Goal: Transaction & Acquisition: Purchase product/service

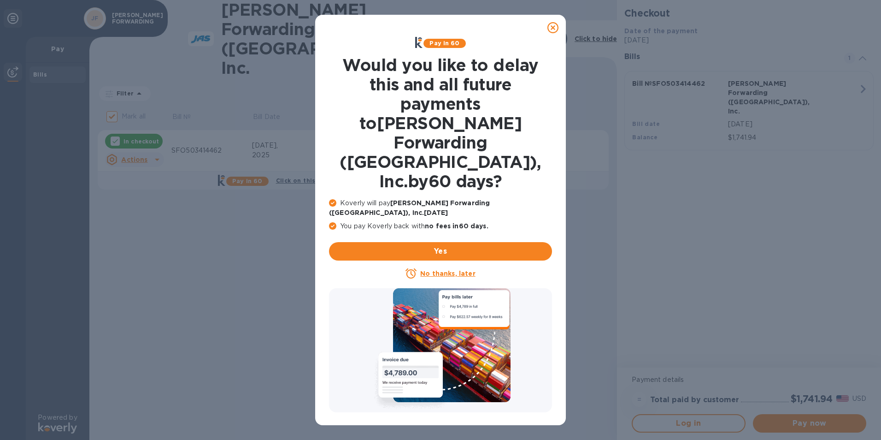
click at [550, 26] on icon at bounding box center [552, 27] width 11 height 11
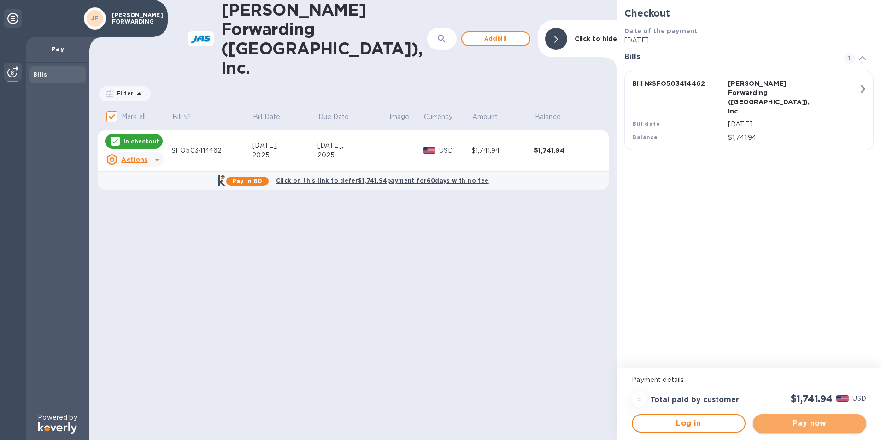
click at [807, 424] on span "Pay now" at bounding box center [809, 422] width 99 height 11
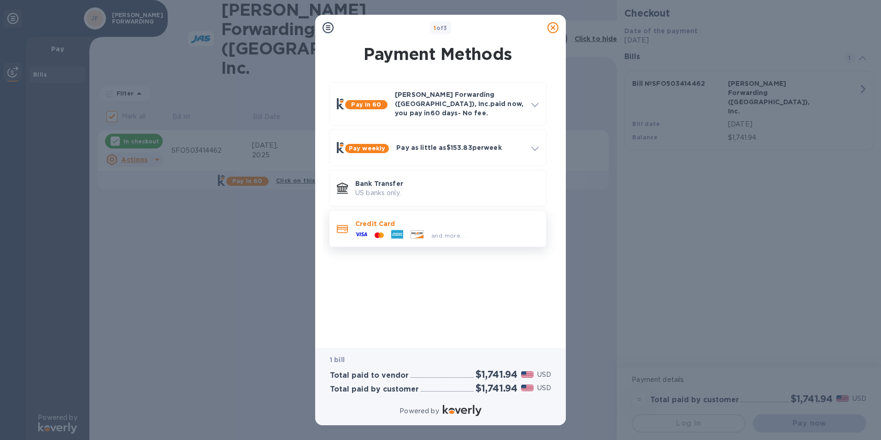
click at [454, 234] on div "and more..." at bounding box center [410, 235] width 117 height 14
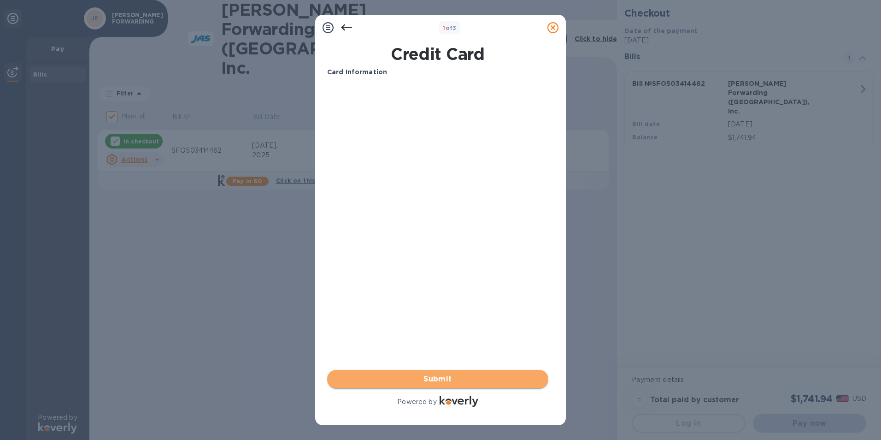
click at [452, 376] on span "Submit" at bounding box center [437, 378] width 206 height 11
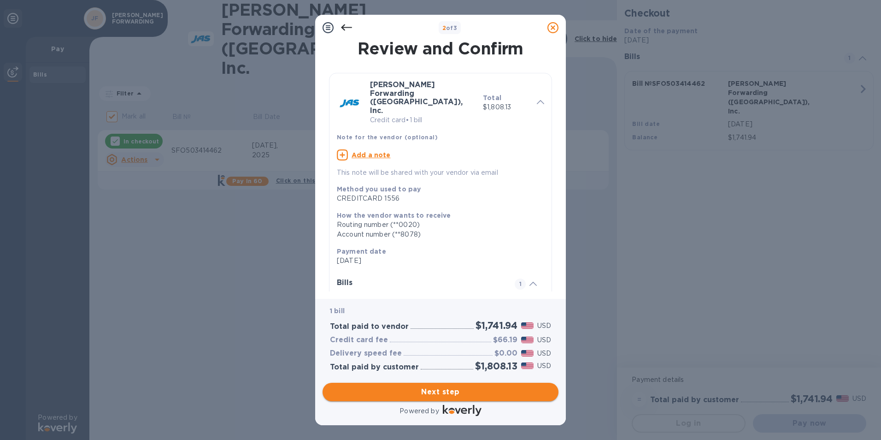
click at [463, 394] on span "Next step" at bounding box center [440, 391] width 221 height 11
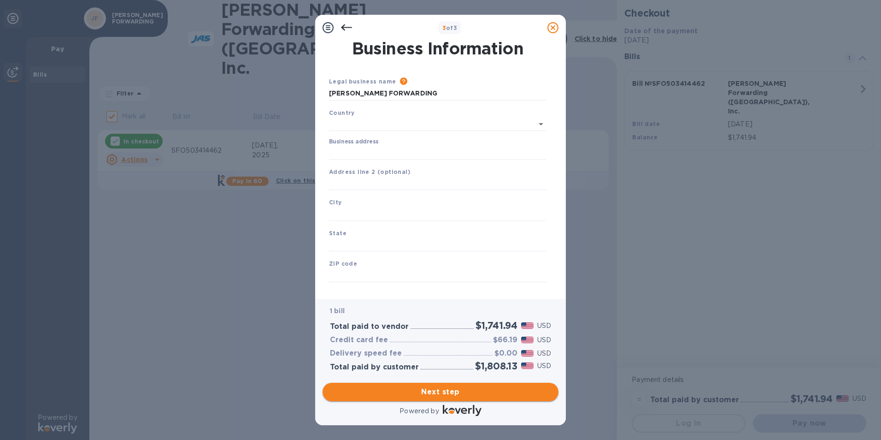
type input "United States"
click at [385, 149] on input "Business address" at bounding box center [437, 151] width 217 height 14
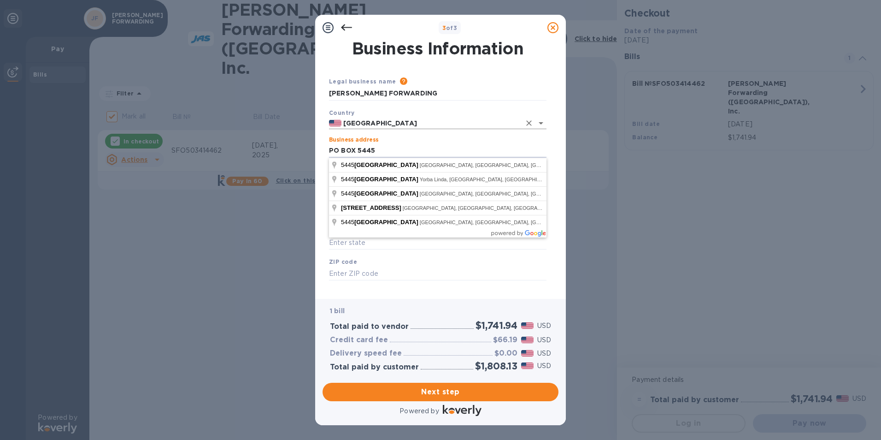
type input "PO BOX 5445"
click at [453, 120] on input "United States" at bounding box center [430, 123] width 179 height 12
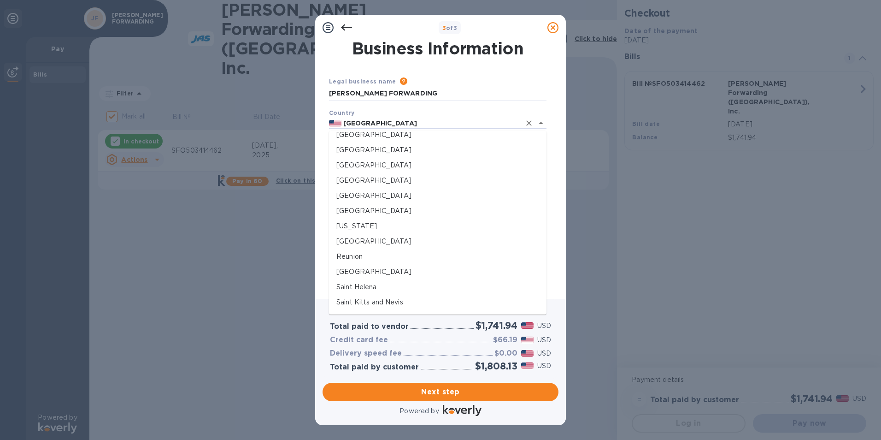
scroll to position [2580, 0]
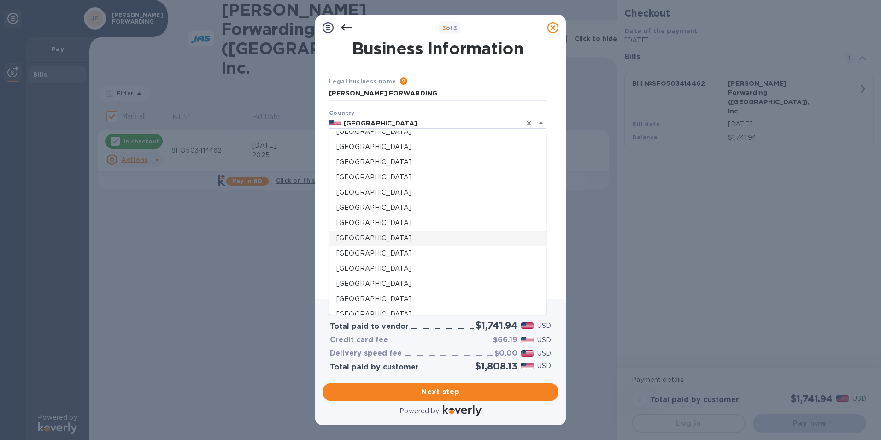
click at [669, 213] on div "3 of 3 Business Information Legal business name Please provide the legal name t…" at bounding box center [440, 220] width 881 height 440
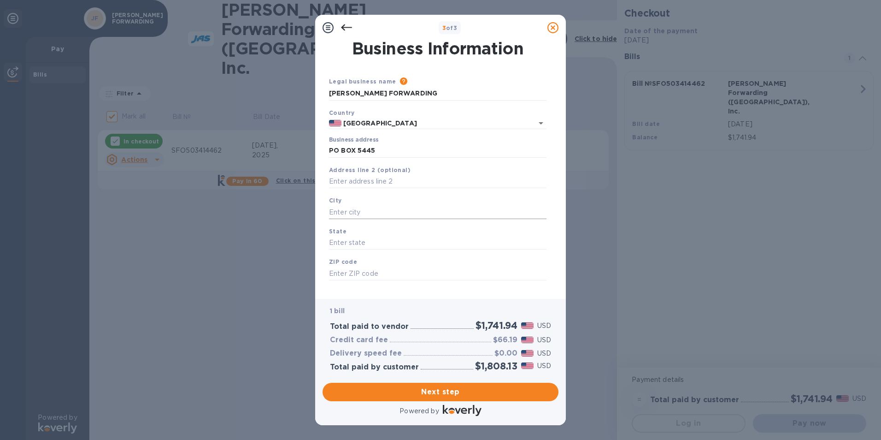
click at [392, 206] on input "text" at bounding box center [437, 212] width 217 height 14
type input "REDWOOD CITY"
click at [360, 236] on input "text" at bounding box center [437, 243] width 217 height 14
type input "9"
type input "CA"
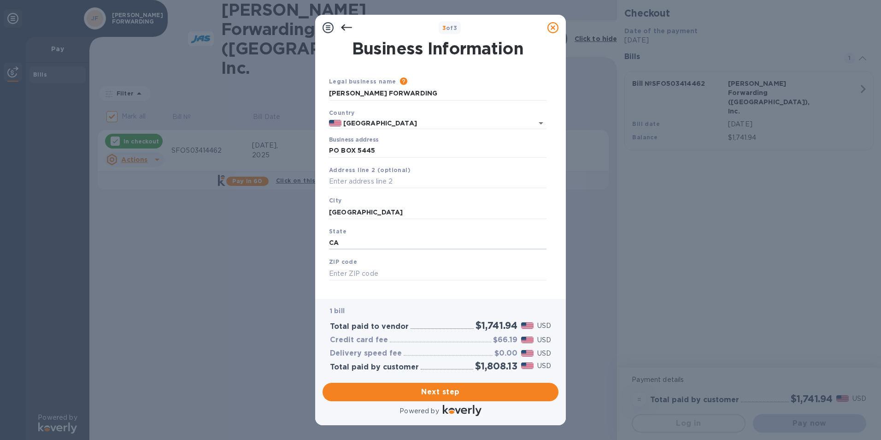
click at [383, 262] on div "ZIP code" at bounding box center [437, 268] width 225 height 31
click at [383, 268] on input "text" at bounding box center [437, 273] width 217 height 14
type input "94063"
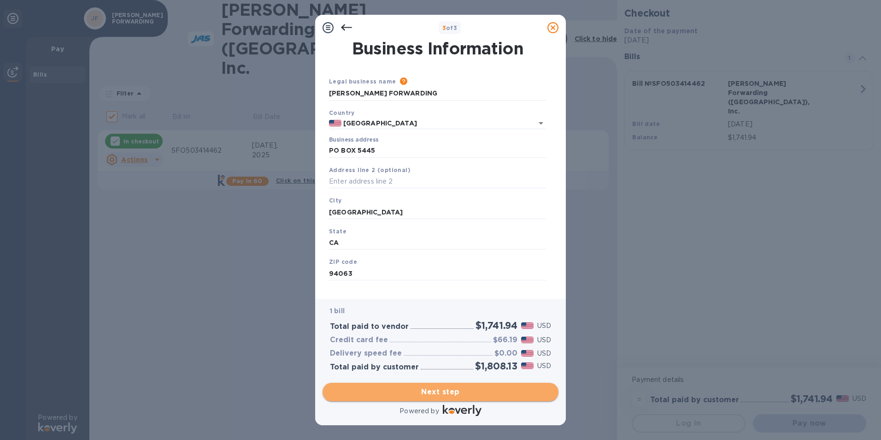
click at [462, 393] on span "Next step" at bounding box center [440, 391] width 221 height 11
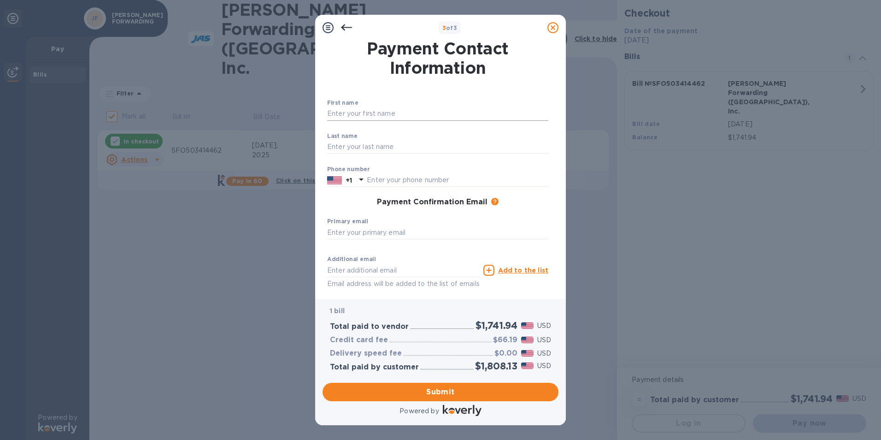
click at [403, 111] on input "text" at bounding box center [437, 114] width 221 height 14
type input "f"
click at [330, 111] on input "franco" at bounding box center [437, 114] width 221 height 14
type input "Franco"
click at [336, 141] on input "text" at bounding box center [437, 147] width 221 height 14
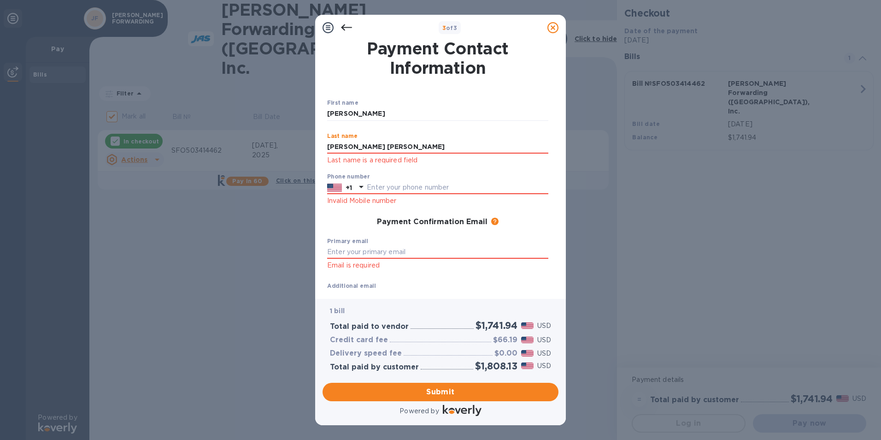
type input "vassallo marolla"
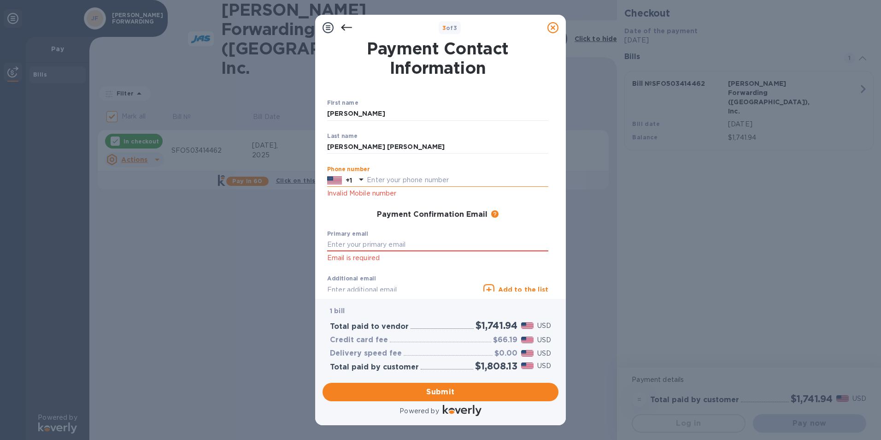
click at [377, 176] on input "text" at bounding box center [458, 180] width 182 height 14
type input "4157134569"
click at [428, 242] on input "text" at bounding box center [437, 245] width 221 height 14
type input "jocelyn.ng@jas.com"
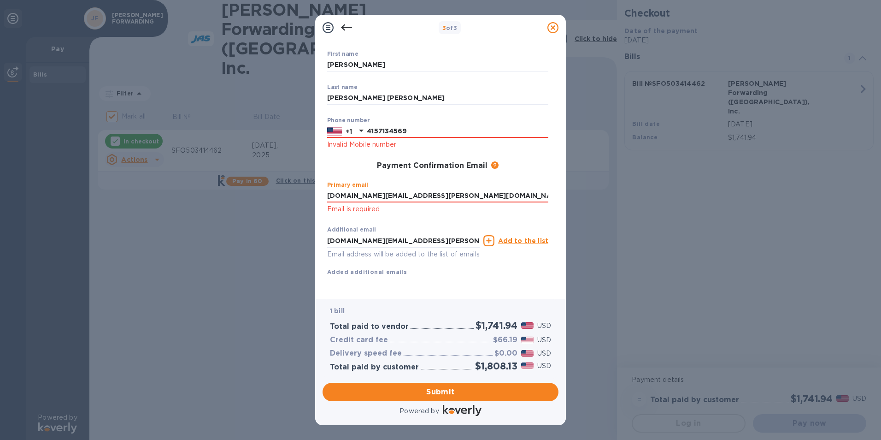
scroll to position [59, 0]
drag, startPoint x: 410, startPoint y: 186, endPoint x: 305, endPoint y: 182, distance: 104.2
click at [305, 182] on div "3 of 3 Payment Contact Information First name Franco ​ Last name vassallo marol…" at bounding box center [440, 220] width 881 height 440
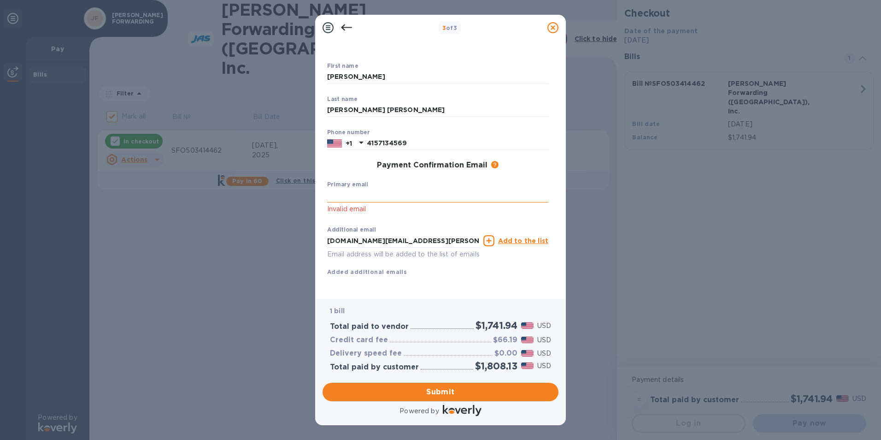
click at [333, 188] on input "text" at bounding box center [437, 195] width 221 height 14
paste input "panexotic5939@att.net"
click at [456, 397] on span "Submit" at bounding box center [440, 391] width 221 height 11
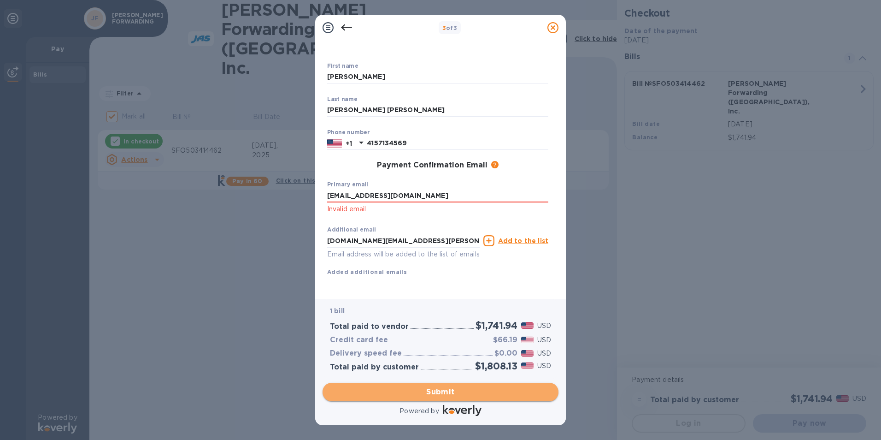
click at [465, 393] on span "Submit" at bounding box center [440, 391] width 221 height 11
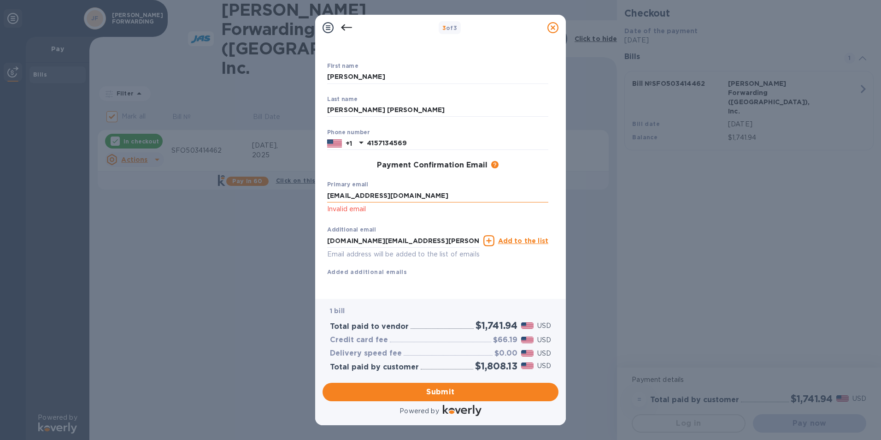
click at [329, 188] on input "panexotic5939@att.net" at bounding box center [437, 195] width 221 height 14
type input "panexotic5939@att.net"
click at [444, 391] on span "Submit" at bounding box center [440, 391] width 221 height 11
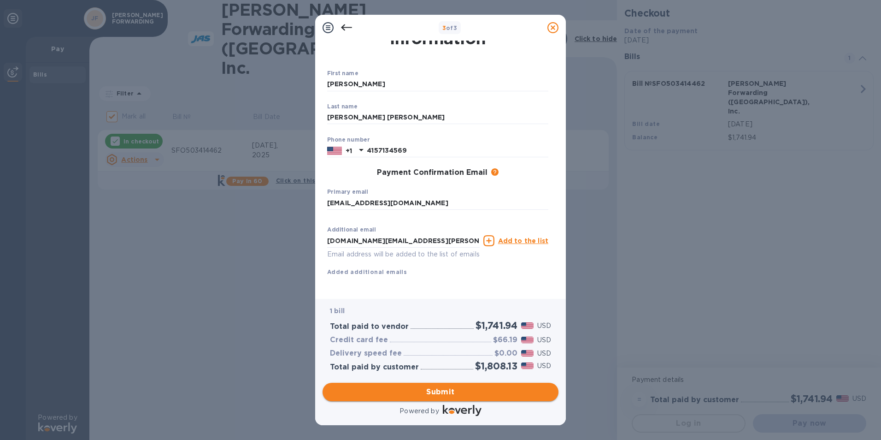
scroll to position [40, 0]
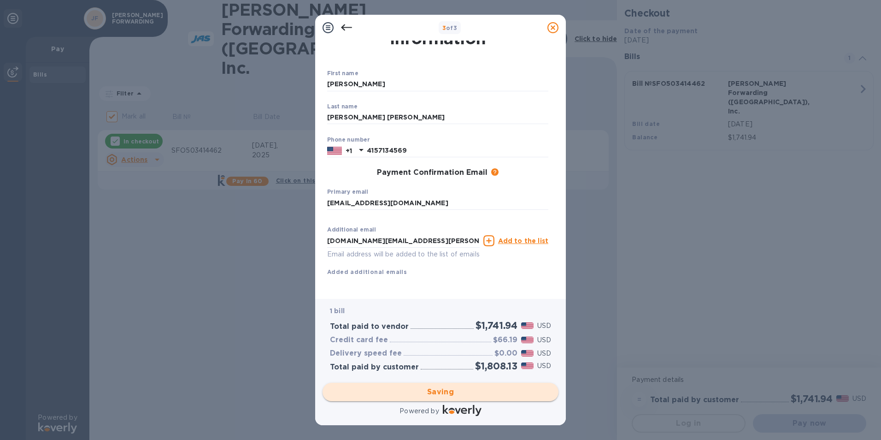
checkbox input "false"
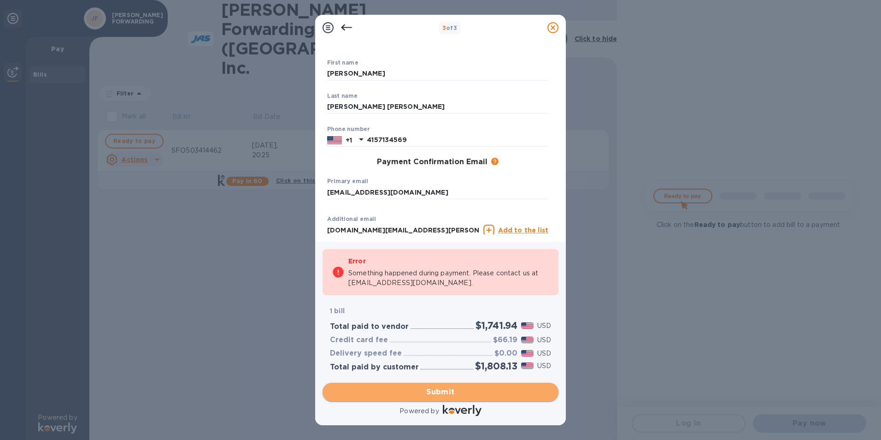
click at [444, 394] on span "Submit" at bounding box center [440, 391] width 221 height 11
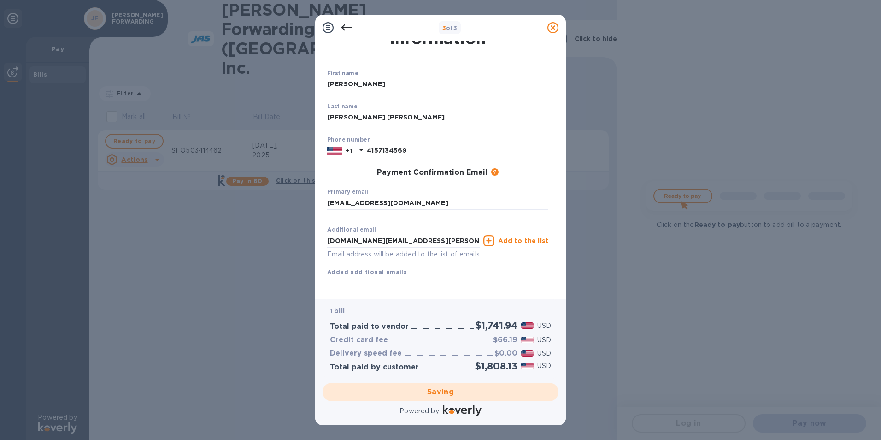
click at [445, 391] on div "Saving" at bounding box center [440, 392] width 243 height 26
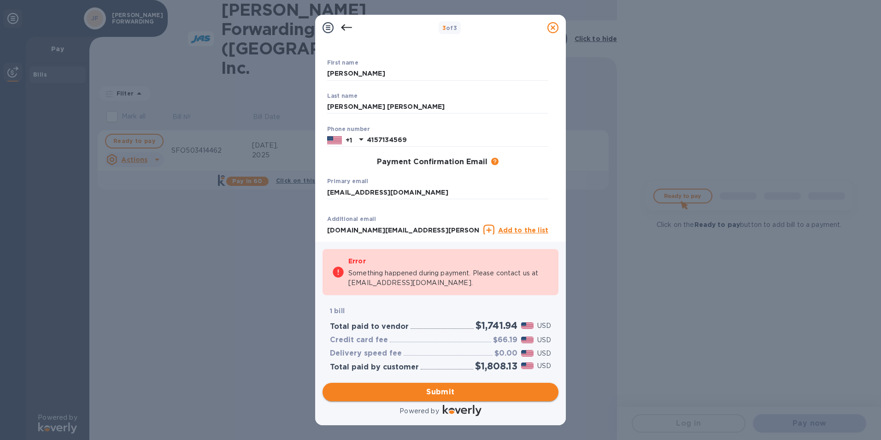
click at [438, 391] on span "Submit" at bounding box center [440, 391] width 221 height 11
drag, startPoint x: 352, startPoint y: 285, endPoint x: 411, endPoint y: 283, distance: 59.0
click at [411, 283] on p "Something happened during payment. Please contact us at support@koverly.com." at bounding box center [448, 277] width 201 height 19
drag, startPoint x: 411, startPoint y: 283, endPoint x: 401, endPoint y: 291, distance: 13.2
click at [401, 291] on div "Error Something happened during payment. Please contact us at support@koverly.c…" at bounding box center [448, 271] width 201 height 39
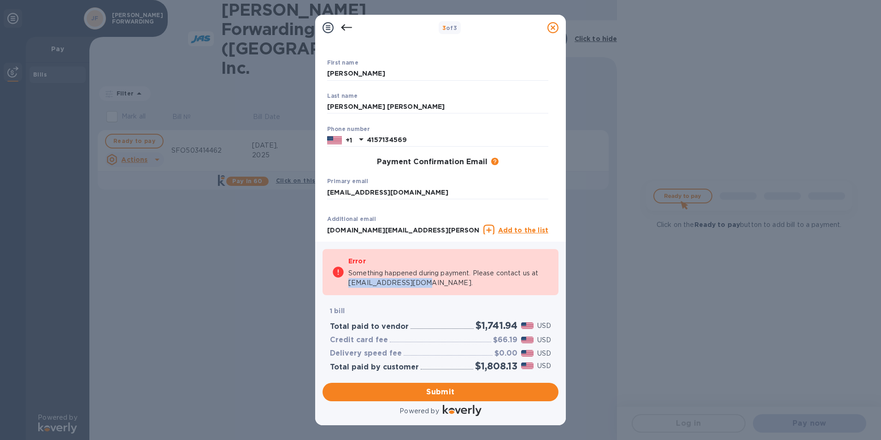
drag, startPoint x: 349, startPoint y: 284, endPoint x: 416, endPoint y: 281, distance: 67.3
click at [416, 281] on p "Something happened during payment. Please contact us at support@koverly.com." at bounding box center [448, 277] width 201 height 19
drag, startPoint x: 416, startPoint y: 281, endPoint x: 405, endPoint y: 282, distance: 11.6
copy p "support@koverly.com"
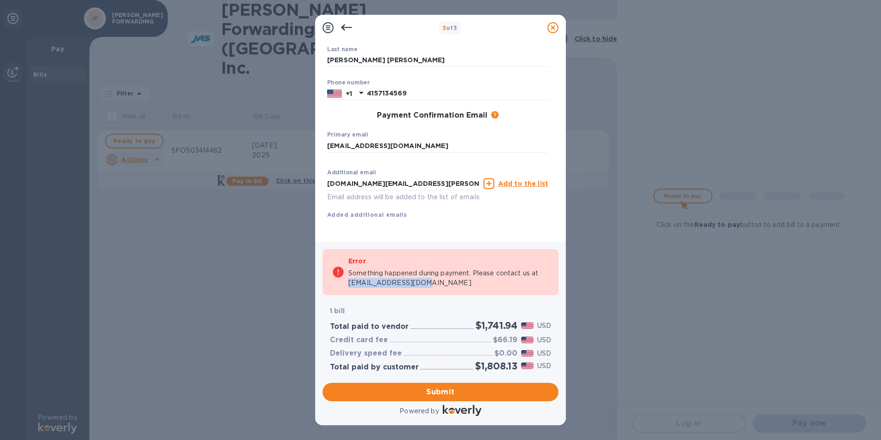
scroll to position [97, 0]
click at [344, 29] on icon at bounding box center [346, 27] width 11 height 11
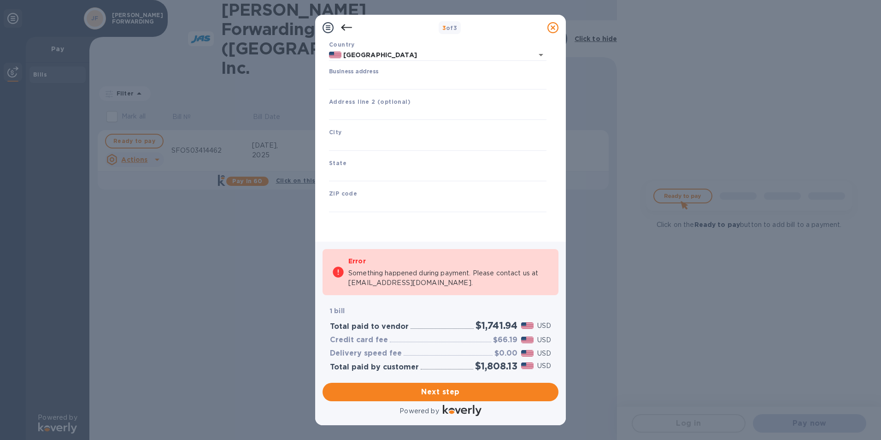
scroll to position [68, 0]
click at [363, 80] on input "Business address" at bounding box center [437, 83] width 217 height 14
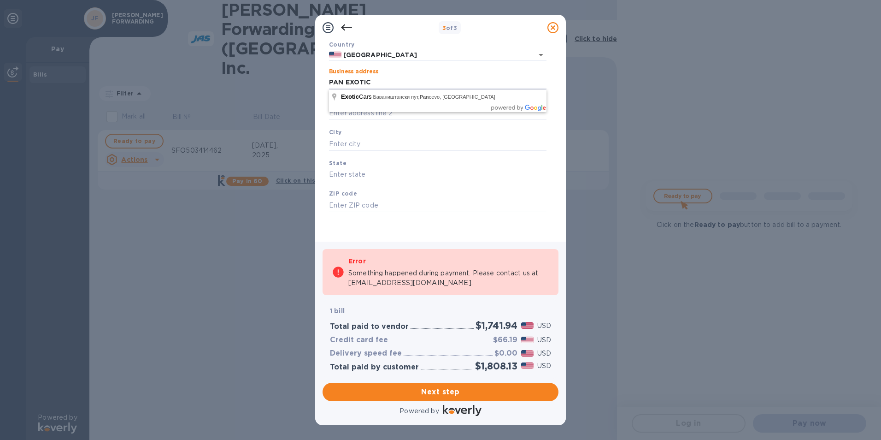
type input "PAN EXOTIC"
click at [59, 286] on div "3 of 3 Business Information Legal business name Please provide the legal name t…" at bounding box center [440, 220] width 881 height 440
click at [346, 29] on icon at bounding box center [346, 27] width 11 height 11
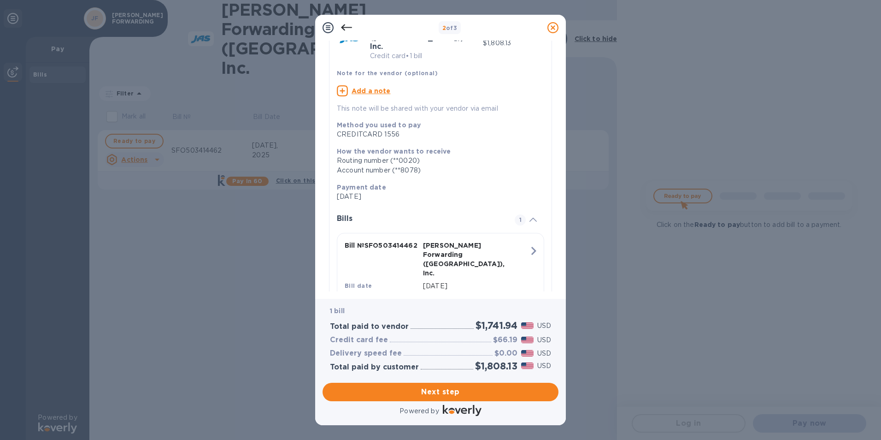
scroll to position [65, 0]
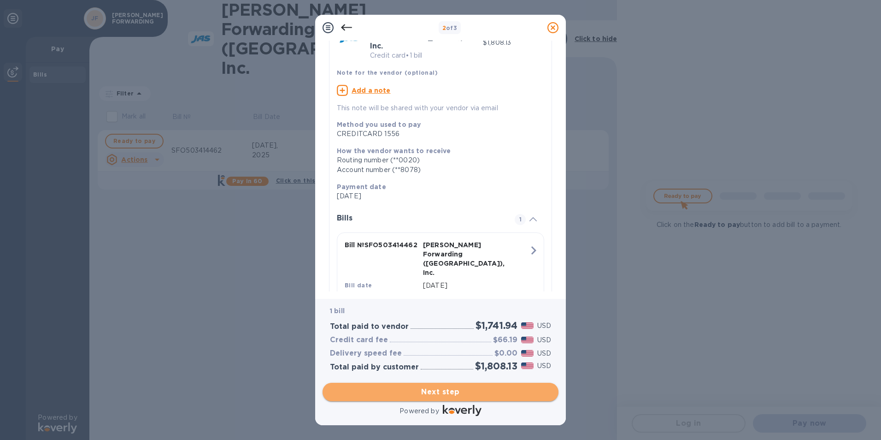
click at [438, 394] on span "Next step" at bounding box center [440, 391] width 221 height 11
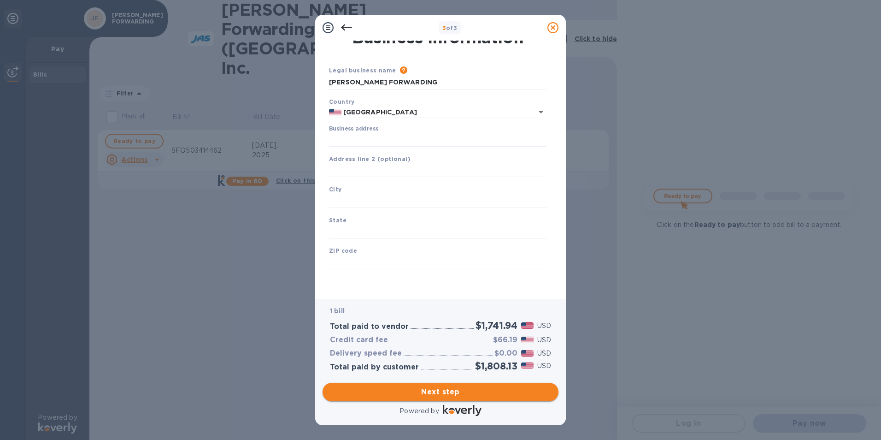
scroll to position [11, 0]
click at [355, 140] on input "Business address" at bounding box center [437, 140] width 217 height 14
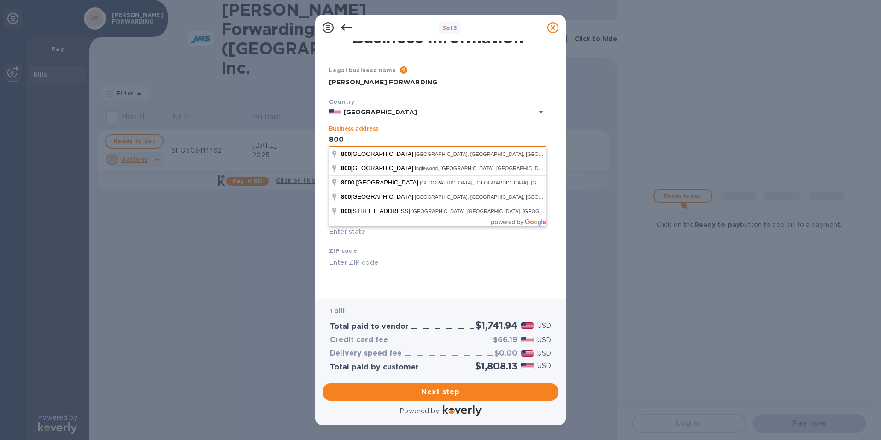
click at [387, 137] on input "800" at bounding box center [437, 140] width 217 height 14
type input "800 Airport Boulevard"
type input "Burlingame"
type input "CA"
type input "94010"
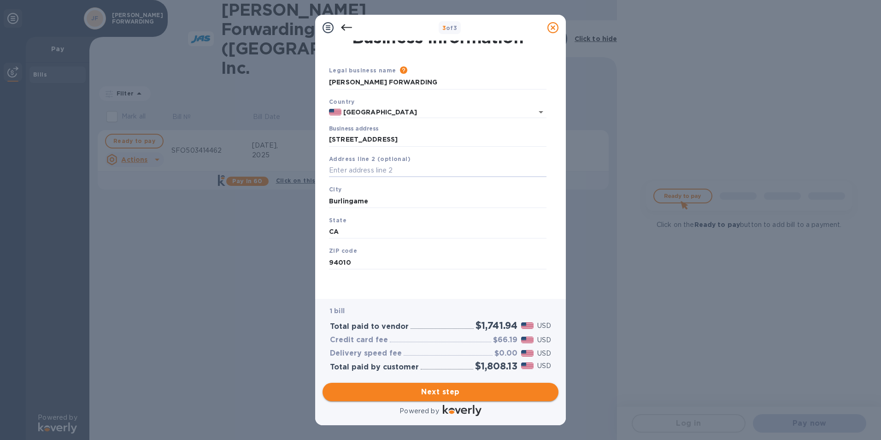
click at [435, 389] on span "Next step" at bounding box center [440, 391] width 221 height 11
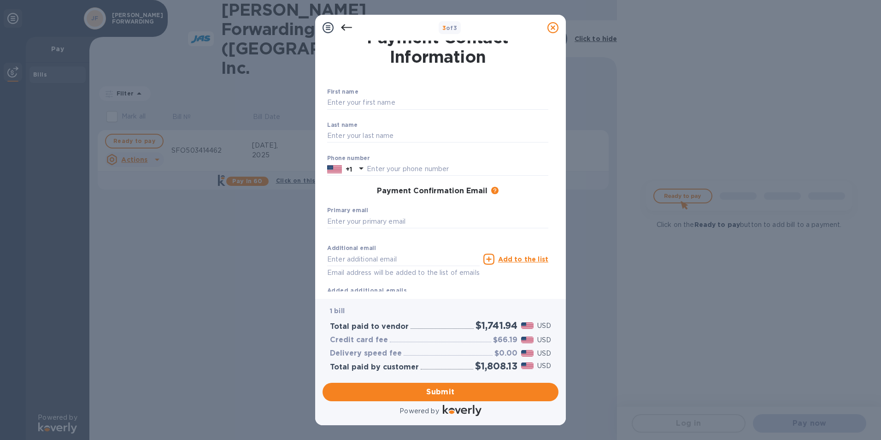
scroll to position [0, 0]
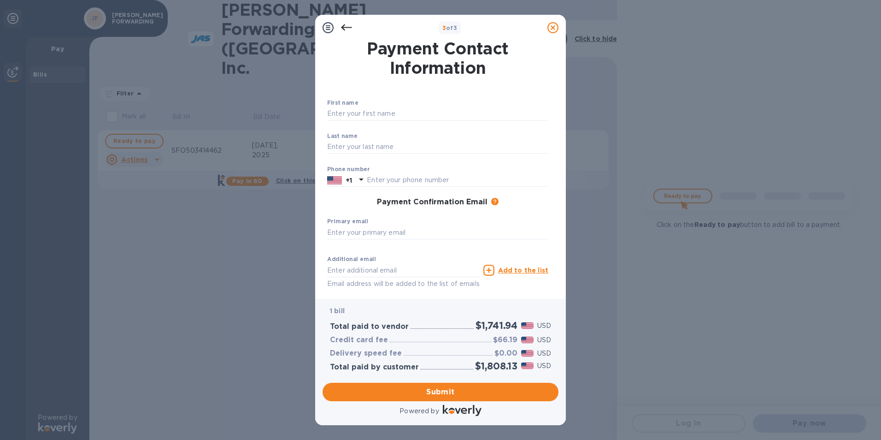
click at [345, 26] on icon at bounding box center [346, 27] width 11 height 11
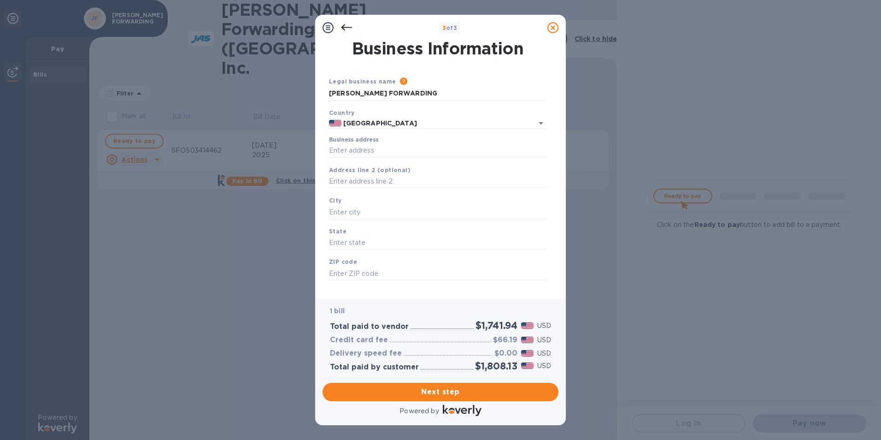
click at [346, 30] on icon at bounding box center [346, 27] width 11 height 11
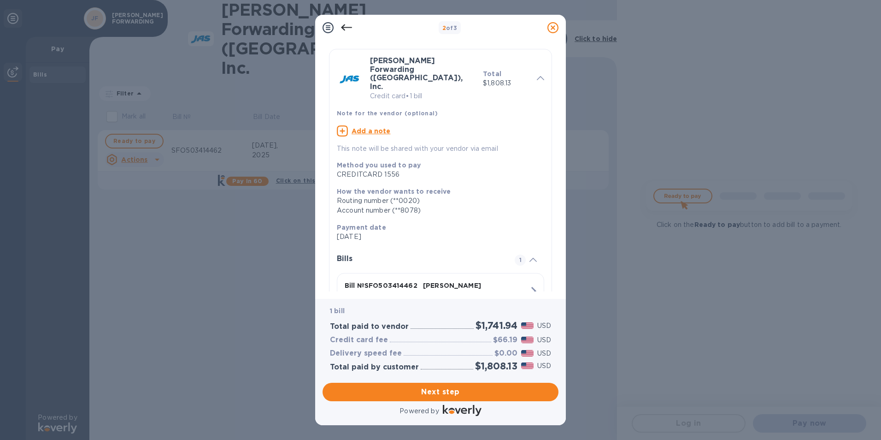
scroll to position [46, 0]
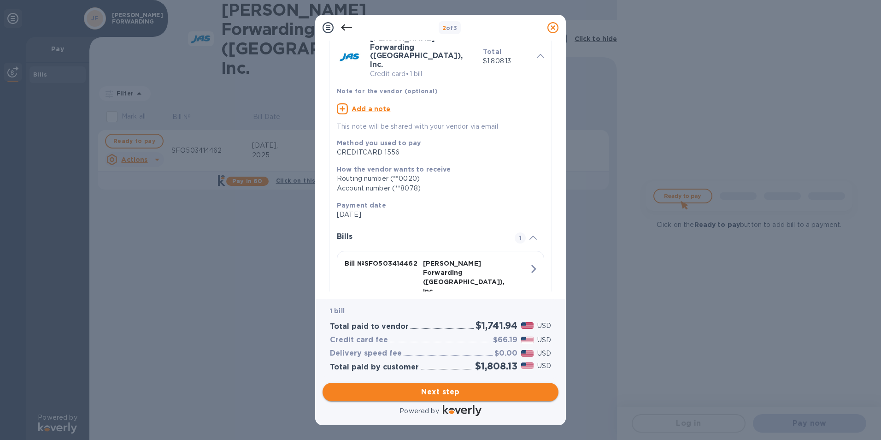
click at [442, 393] on span "Next step" at bounding box center [440, 391] width 221 height 11
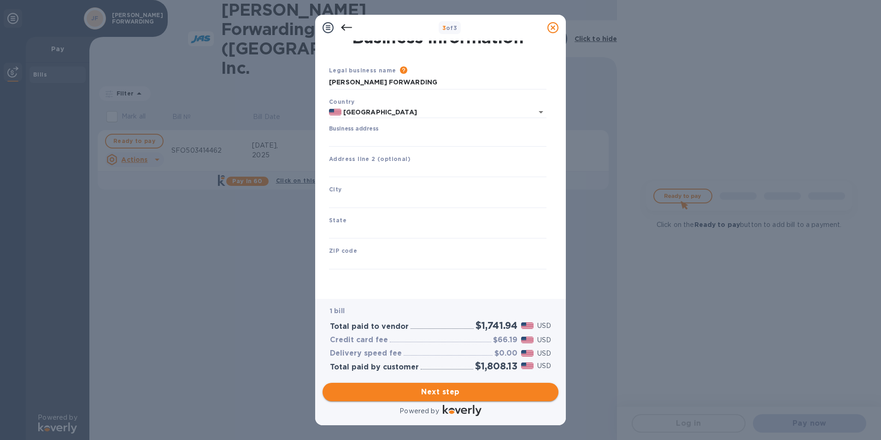
scroll to position [11, 0]
click at [396, 85] on input "JAS FORWARDING" at bounding box center [437, 83] width 217 height 14
drag, startPoint x: 397, startPoint y: 84, endPoint x: 321, endPoint y: 85, distance: 76.0
click at [321, 85] on div "Business Information Legal business name Please provide the legal name that app…" at bounding box center [440, 170] width 251 height 258
click at [424, 78] on input "JAS FORWARDING" at bounding box center [437, 83] width 217 height 14
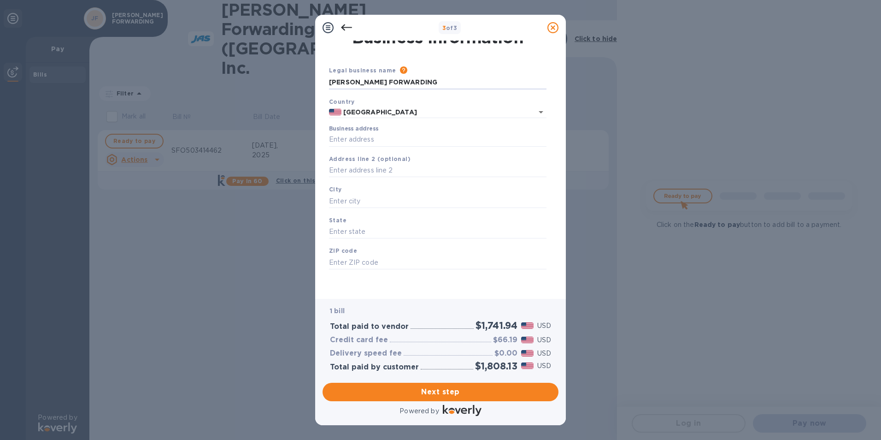
drag, startPoint x: 416, startPoint y: 80, endPoint x: 284, endPoint y: 81, distance: 131.3
click at [284, 81] on div "3 of 3 Business Information Legal business name Please provide the legal name t…" at bounding box center [440, 220] width 881 height 440
type input "PAN EXOTIC"
click at [387, 139] on input "Business address" at bounding box center [437, 140] width 217 height 14
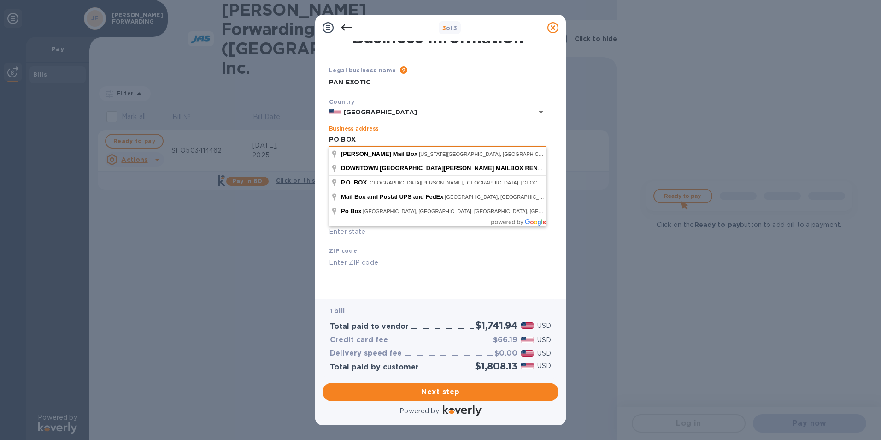
type input "PO BOX 5445"
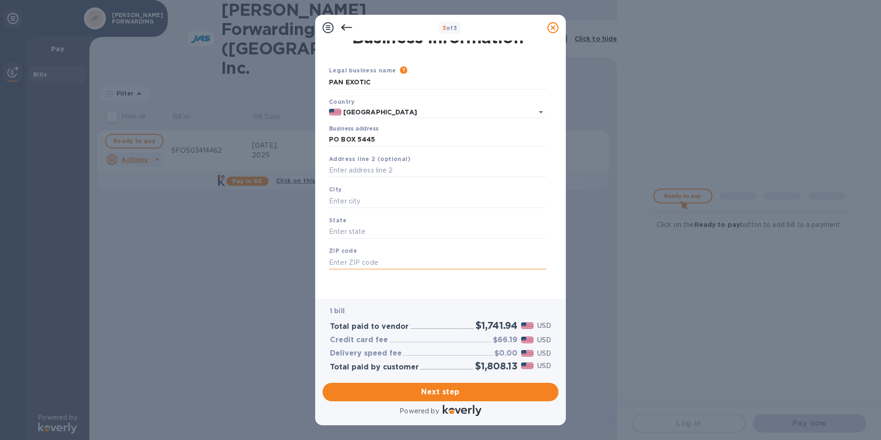
click at [432, 261] on input "text" at bounding box center [437, 262] width 217 height 14
click at [386, 167] on input "text" at bounding box center [437, 171] width 217 height 14
click at [368, 200] on input "text" at bounding box center [437, 201] width 217 height 14
type input "REDWOOD CITY"
type input "CA"
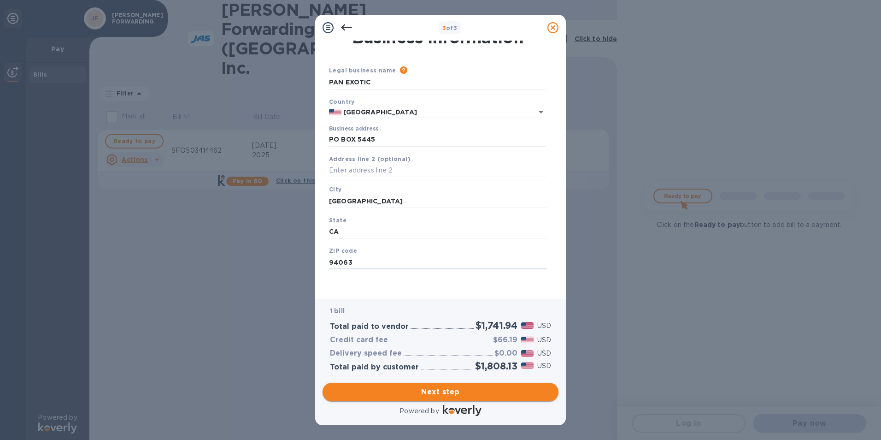
type input "94063"
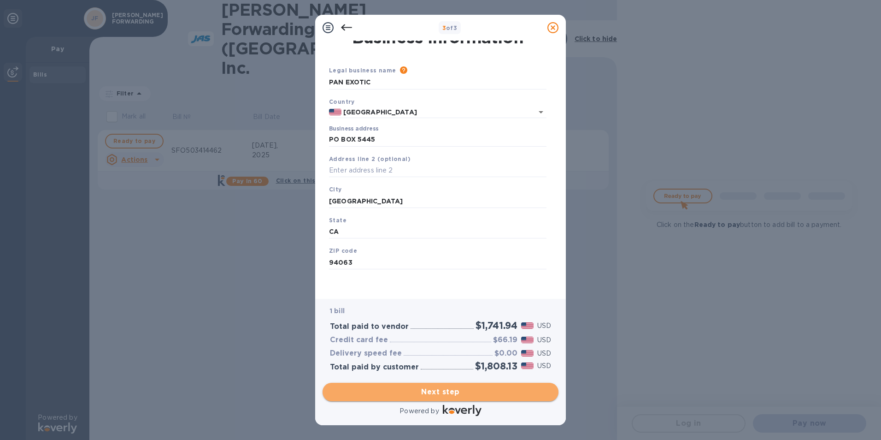
click at [443, 384] on button "Next step" at bounding box center [441, 391] width 236 height 18
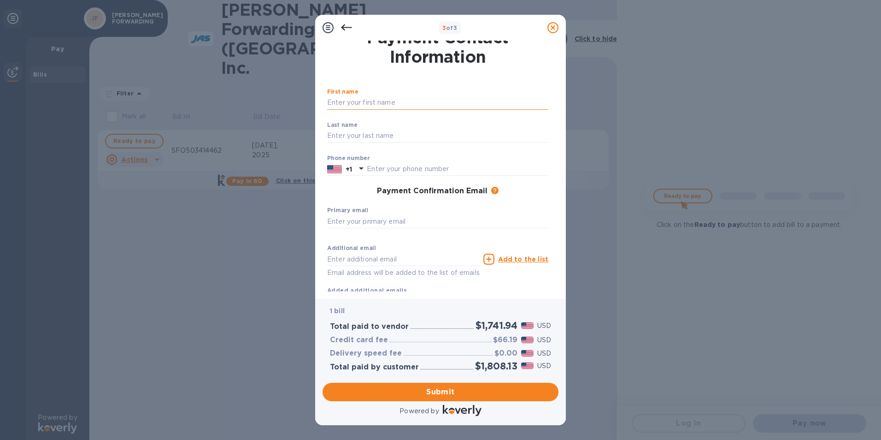
click at [370, 106] on input "text" at bounding box center [437, 103] width 221 height 14
type input "Franco"
type input "vassallo marolla"
type input "4157134569"
type input "panexotic5939@att.net"
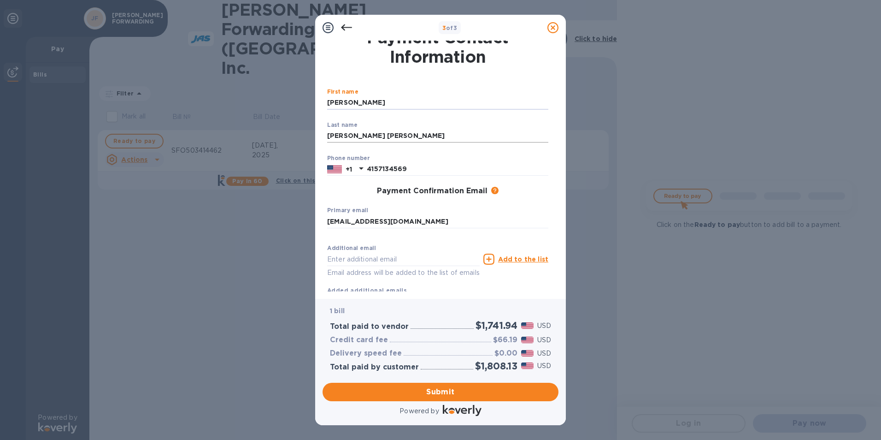
type input "jocelyn.ng@jas.com"
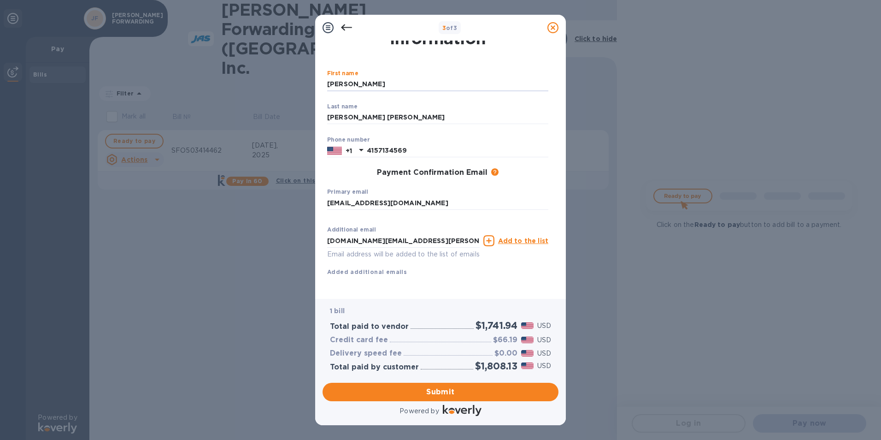
scroll to position [40, 0]
click at [446, 392] on span "Submit" at bounding box center [440, 391] width 221 height 11
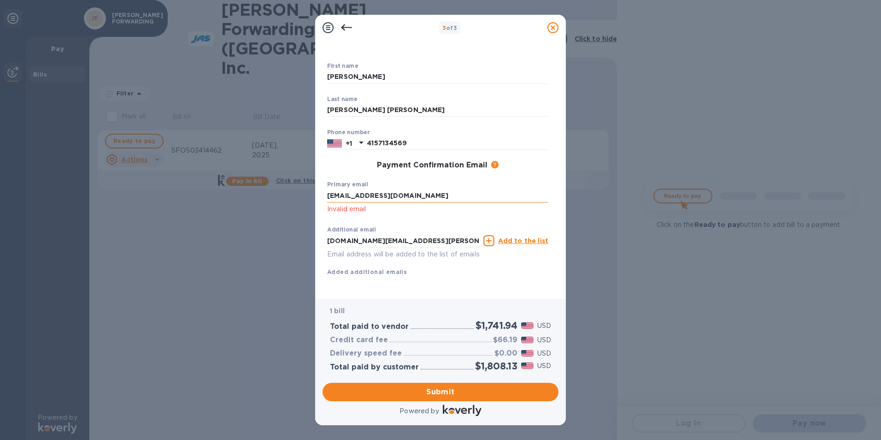
click at [329, 194] on input "panexotic5939@att.net" at bounding box center [437, 195] width 221 height 14
type input "panexotic5939@att.net"
click at [431, 387] on span "Submit" at bounding box center [440, 391] width 221 height 11
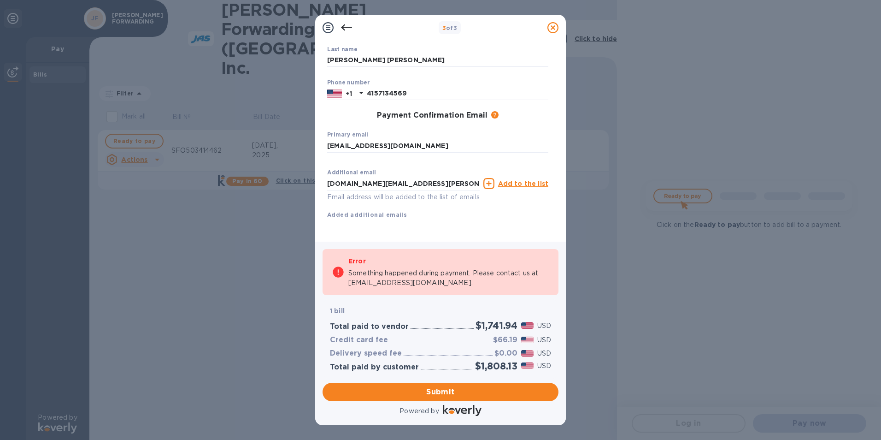
scroll to position [97, 0]
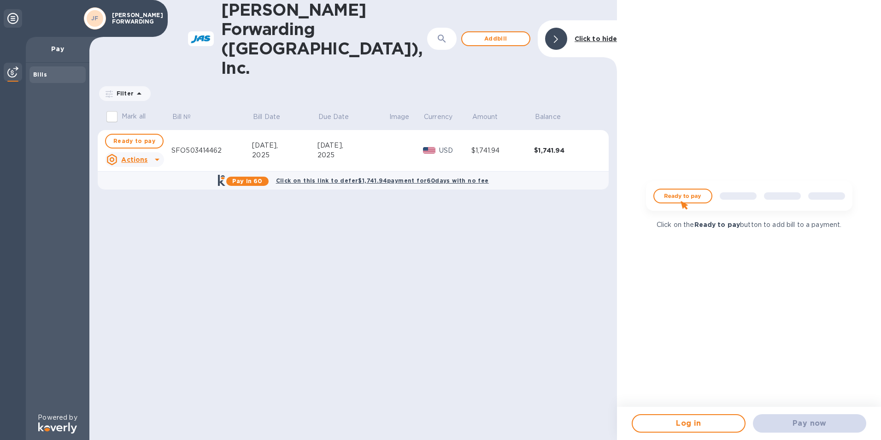
click at [56, 50] on p "Pay" at bounding box center [57, 48] width 49 height 9
click at [42, 76] on b "Bills" at bounding box center [40, 74] width 14 height 7
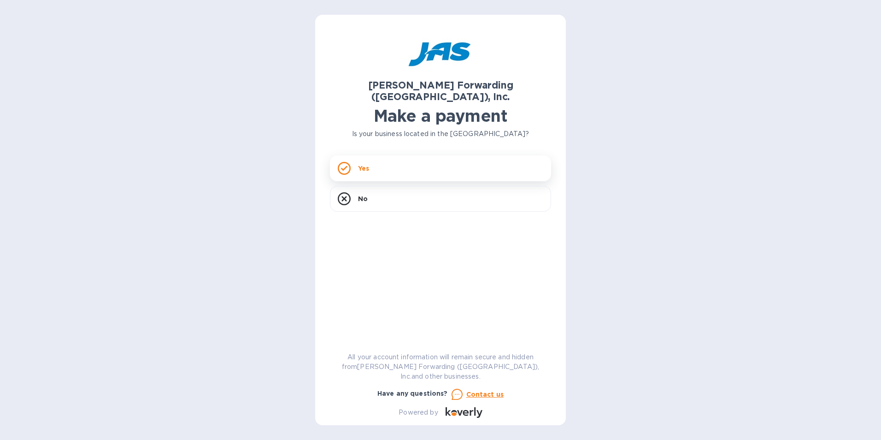
click at [399, 158] on div "Yes" at bounding box center [440, 168] width 221 height 26
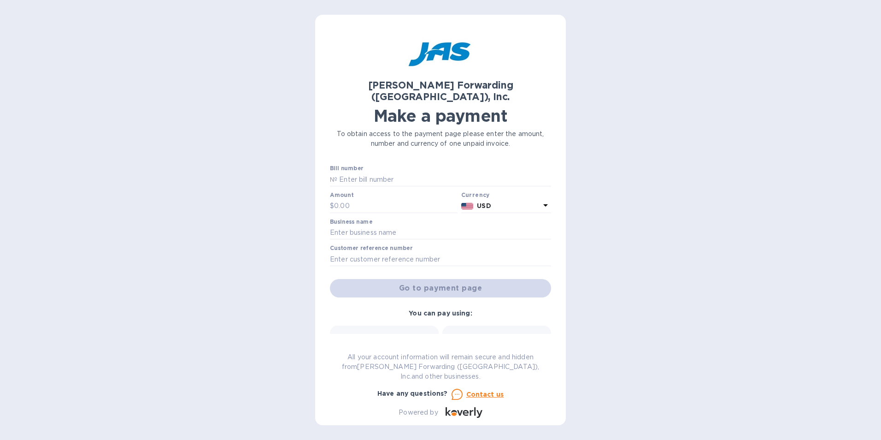
click at [499, 334] on icon at bounding box center [496, 338] width 11 height 8
click at [496, 333] on div "Credit card and more..." at bounding box center [496, 350] width 97 height 35
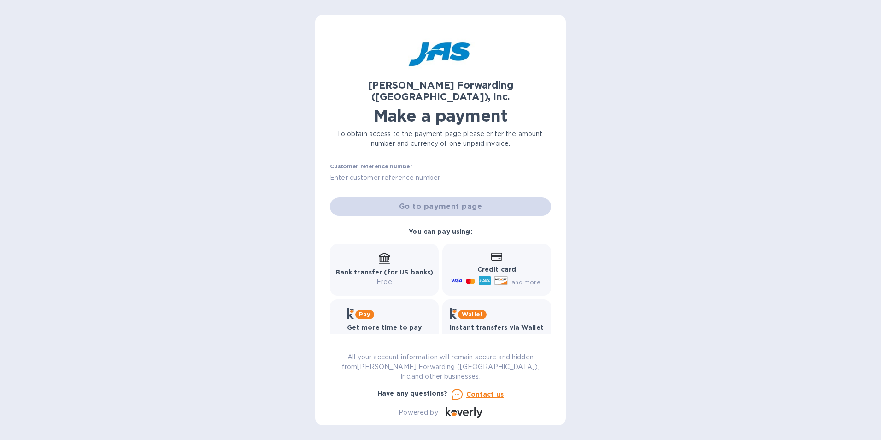
scroll to position [83, 0]
click at [493, 263] on p "Credit card" at bounding box center [496, 268] width 97 height 10
drag, startPoint x: 493, startPoint y: 261, endPoint x: 452, endPoint y: 259, distance: 40.6
click at [451, 263] on p "Credit card" at bounding box center [496, 268] width 97 height 10
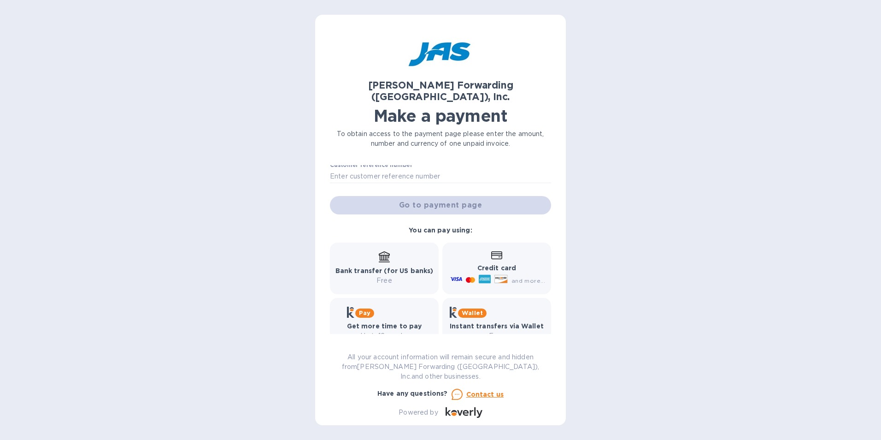
click at [488, 264] on b "Credit card" at bounding box center [496, 267] width 39 height 7
click at [496, 275] on icon at bounding box center [500, 279] width 12 height 8
drag, startPoint x: 496, startPoint y: 264, endPoint x: 499, endPoint y: 247, distance: 16.7
click at [499, 251] on icon at bounding box center [496, 255] width 11 height 8
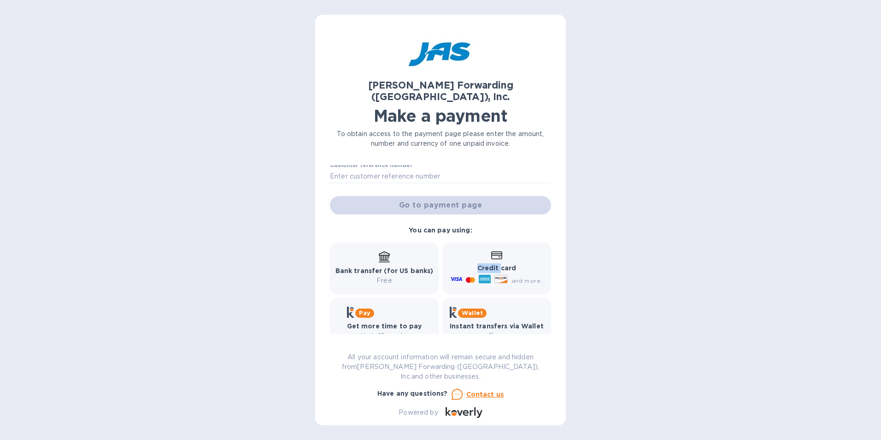
click at [499, 251] on icon at bounding box center [496, 255] width 11 height 8
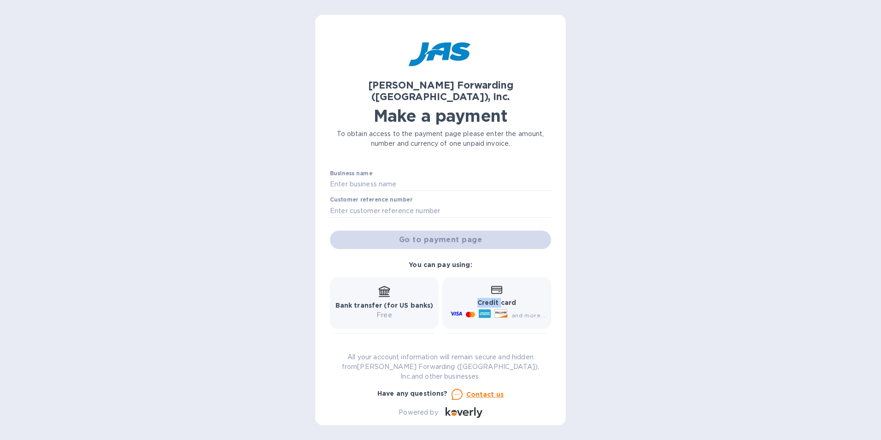
scroll to position [0, 0]
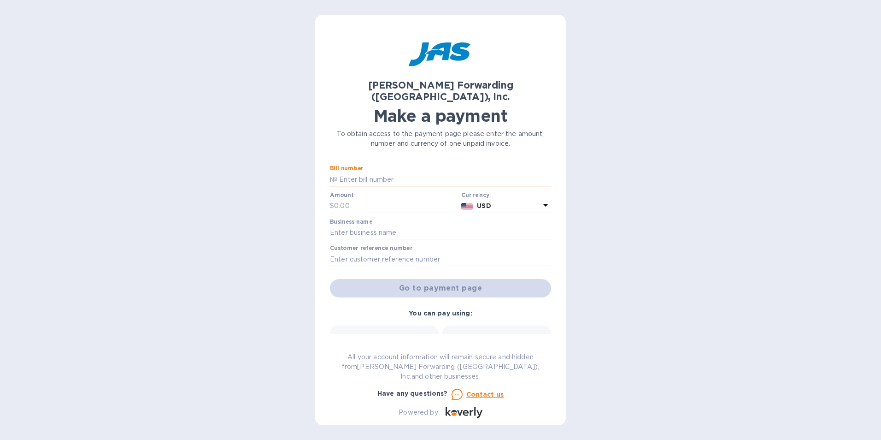
click at [358, 172] on input "text" at bounding box center [444, 179] width 214 height 14
click at [371, 172] on input "text" at bounding box center [444, 179] width 214 height 14
click at [354, 172] on input "text" at bounding box center [444, 179] width 214 height 14
type input "sfo503414462"
click at [331, 201] on p "$" at bounding box center [332, 206] width 4 height 10
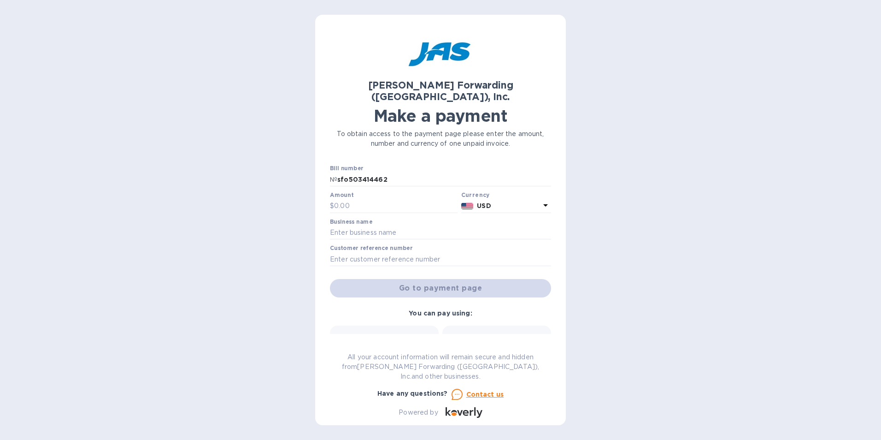
click at [485, 334] on div "Credit card and more..." at bounding box center [496, 350] width 97 height 35
click at [359, 199] on input "text" at bounding box center [395, 206] width 123 height 14
type input "1,741.94"
click at [369, 226] on input "text" at bounding box center [440, 233] width 221 height 14
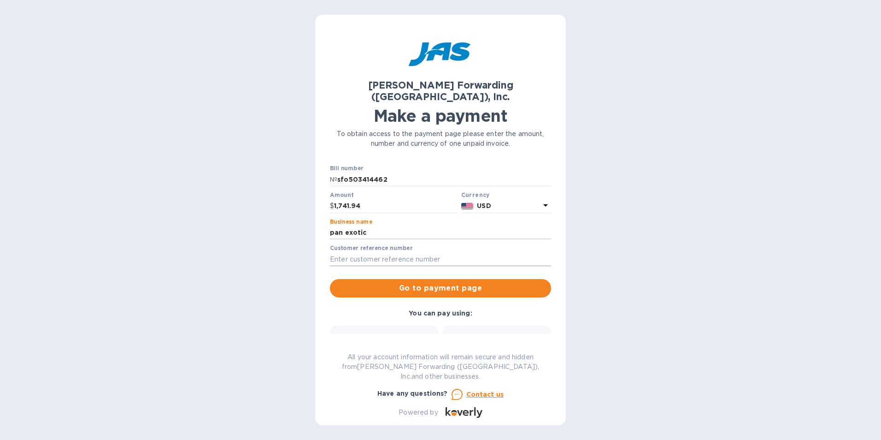
type input "pan exotic"
click at [370, 252] on input "text" at bounding box center [440, 259] width 221 height 14
type input "BSFO501216480"
click at [522, 346] on p "Credit card" at bounding box center [496, 351] width 97 height 10
click at [496, 333] on div "Credit card and more..." at bounding box center [496, 350] width 97 height 35
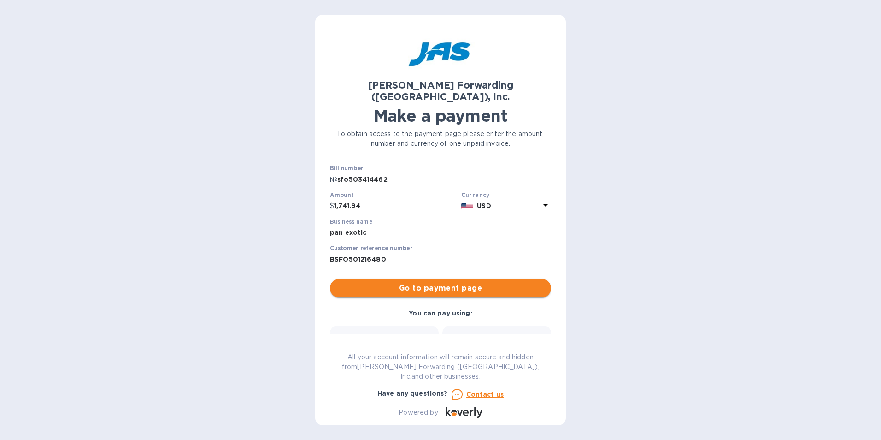
click at [465, 282] on span "Go to payment page" at bounding box center [440, 287] width 206 height 11
